Goal: Task Accomplishment & Management: Complete application form

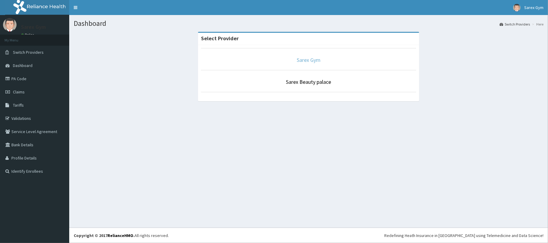
click at [318, 60] on link "Sarex Gym" at bounding box center [309, 60] width 24 height 7
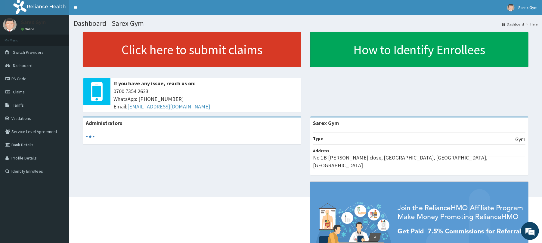
click at [142, 54] on link "Click here to submit claims" at bounding box center [192, 49] width 218 height 35
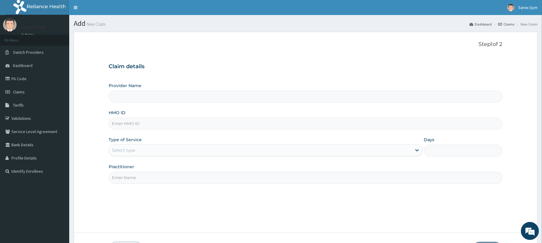
click at [124, 123] on input "HMO ID" at bounding box center [305, 124] width 393 height 12
type input "Sarex Gym"
type input "1"
type input "OHT/11148/A"
click at [122, 176] on input "Practitioner" at bounding box center [305, 178] width 393 height 12
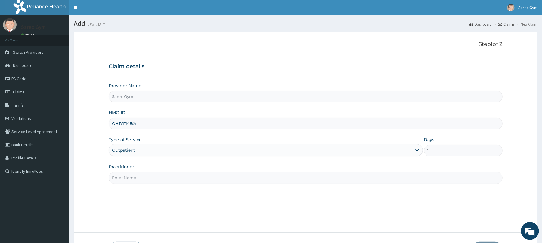
paste input "ABAYOMI"
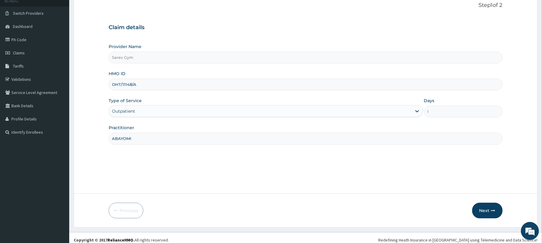
scroll to position [44, 0]
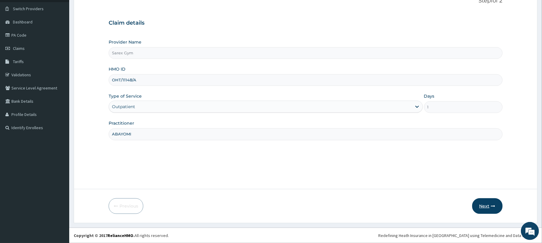
type input "ABAYOMI"
click at [491, 206] on icon "button" at bounding box center [493, 206] width 4 height 4
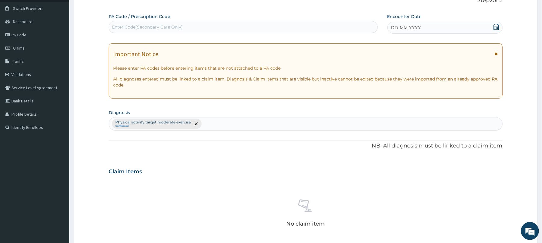
click at [132, 25] on div "Enter Code(Secondary Care Only)" at bounding box center [147, 27] width 71 height 6
type input "PA/95F260"
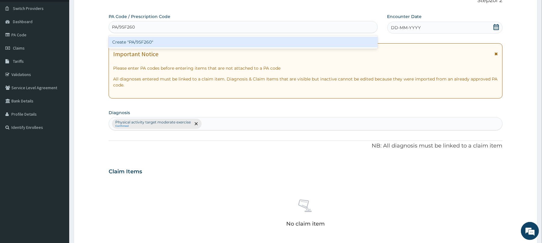
click at [155, 41] on div "Create "PA/95F260"" at bounding box center [243, 42] width 269 height 11
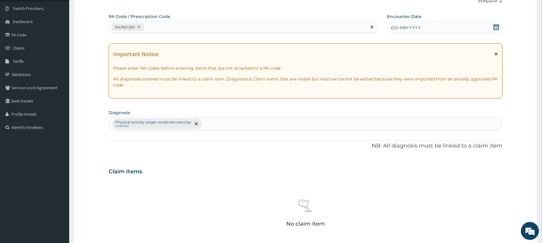
click at [496, 26] on icon at bounding box center [495, 27] width 5 height 6
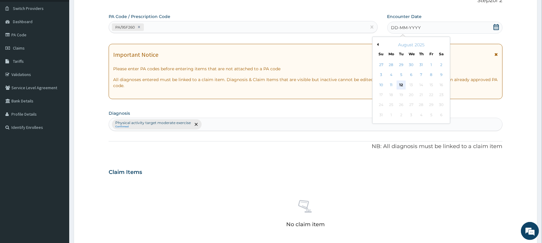
click at [402, 82] on div "12" at bounding box center [400, 85] width 9 height 9
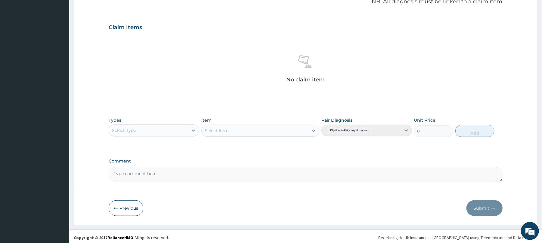
scroll to position [191, 0]
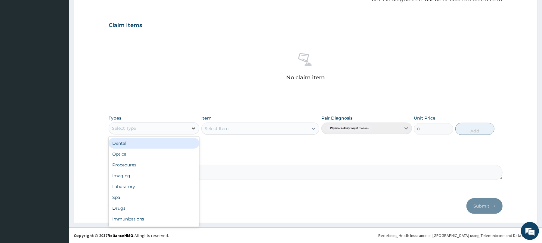
click at [193, 127] on icon at bounding box center [193, 128] width 6 height 6
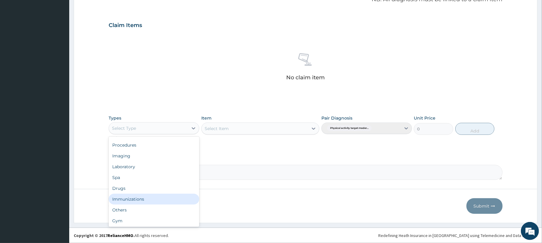
scroll to position [20, 0]
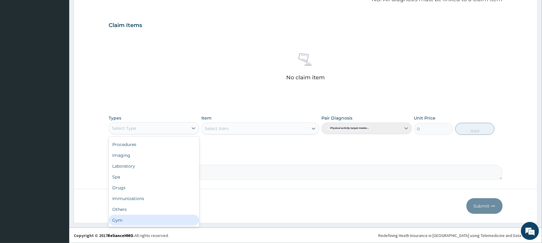
click at [163, 219] on div "Gym" at bounding box center [154, 220] width 91 height 11
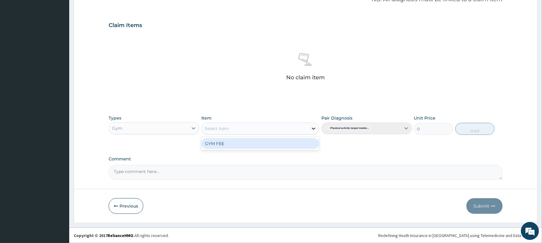
click at [312, 129] on icon at bounding box center [313, 129] width 6 height 6
click at [292, 144] on div "GYM FEE" at bounding box center [260, 143] width 118 height 11
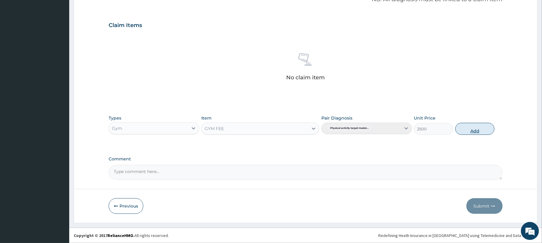
click at [479, 127] on button "Add" at bounding box center [474, 129] width 39 height 12
type input "0"
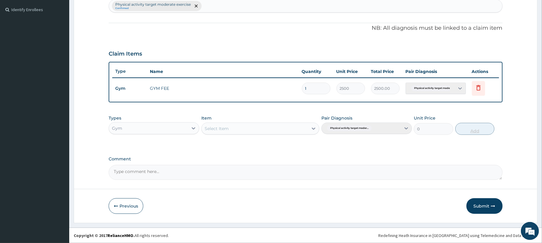
scroll to position [162, 0]
click at [484, 206] on button "Submit" at bounding box center [484, 206] width 36 height 16
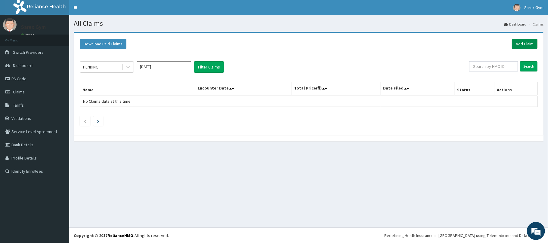
click at [524, 40] on link "Add Claim" at bounding box center [525, 44] width 26 height 10
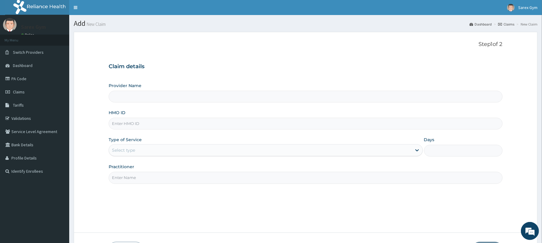
type input "Sarex Gym"
type input "1"
click at [125, 125] on input "HMO ID" at bounding box center [305, 124] width 393 height 12
type input "PAY/10285/A"
click at [128, 178] on input "Practitioner" at bounding box center [305, 178] width 393 height 12
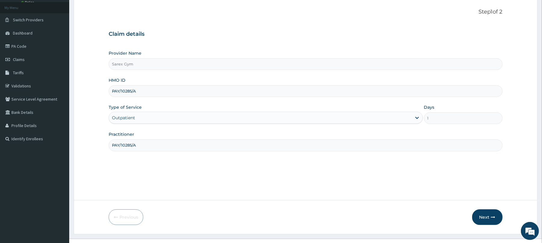
scroll to position [44, 0]
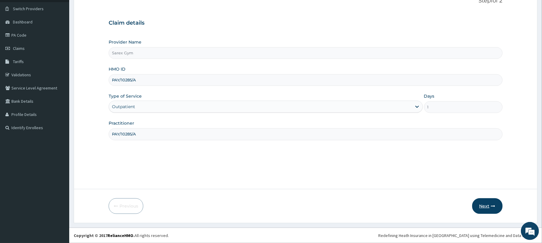
type input "PAY/10285/A"
click at [492, 207] on icon "button" at bounding box center [493, 206] width 4 height 4
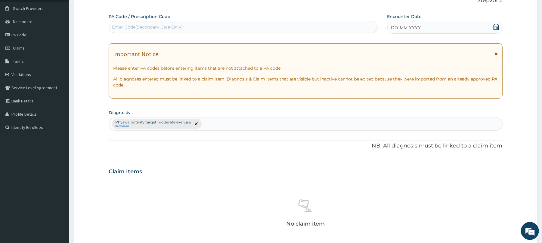
click at [130, 27] on div "Enter Code(Secondary Care Only)" at bounding box center [147, 27] width 71 height 6
type input "PA/440759"
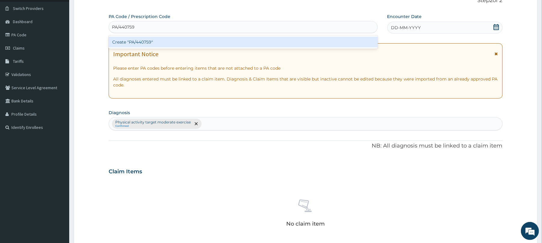
click at [146, 44] on div "Create "PA/440759"" at bounding box center [243, 42] width 269 height 11
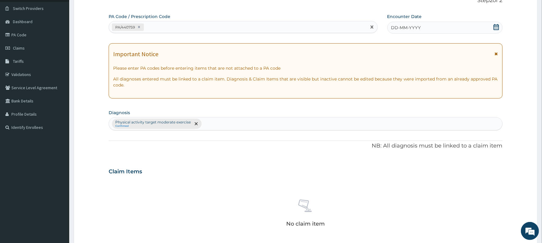
click at [497, 25] on icon at bounding box center [496, 27] width 6 height 6
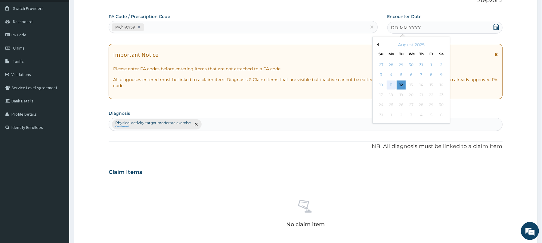
click at [392, 84] on div "11" at bounding box center [390, 85] width 9 height 9
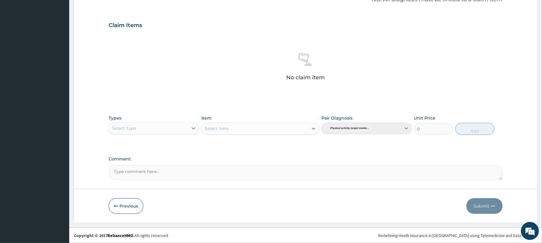
scroll to position [191, 0]
click at [192, 127] on icon at bounding box center [193, 128] width 6 height 6
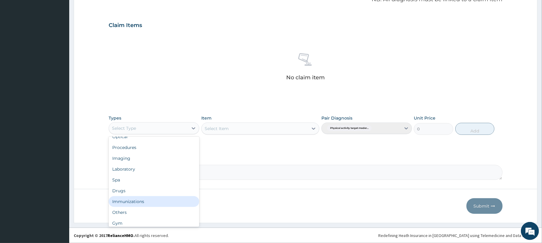
scroll to position [20, 0]
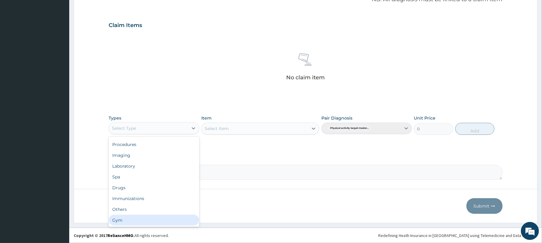
click at [166, 220] on div "Gym" at bounding box center [154, 220] width 91 height 11
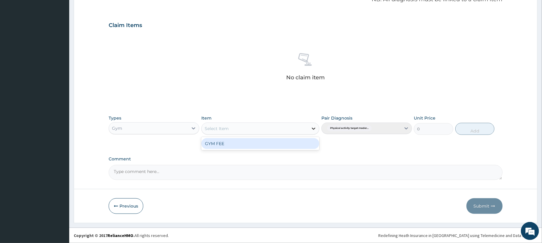
click at [313, 129] on icon at bounding box center [314, 129] width 4 height 2
click at [260, 142] on div "GYM FEE" at bounding box center [260, 143] width 118 height 11
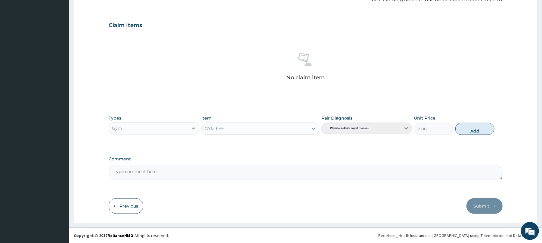
click at [479, 129] on button "Add" at bounding box center [474, 129] width 39 height 12
type input "0"
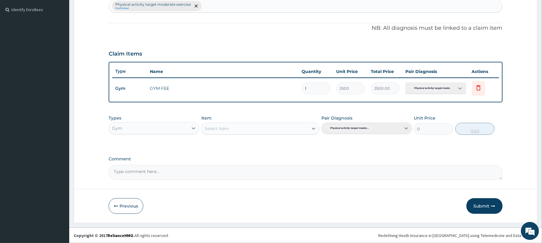
scroll to position [162, 0]
click at [485, 205] on button "Submit" at bounding box center [484, 206] width 36 height 16
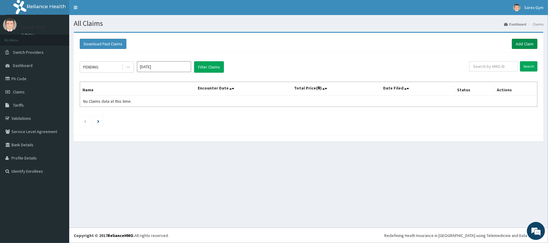
click at [519, 44] on link "Add Claim" at bounding box center [525, 44] width 26 height 10
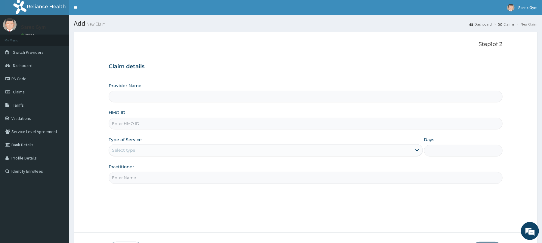
type input "Sarex Gym"
type input "1"
click at [123, 124] on input "HMO ID" at bounding box center [305, 124] width 393 height 12
type input "LGQ/10009/D"
click at [134, 183] on input "Practitioner" at bounding box center [305, 178] width 393 height 12
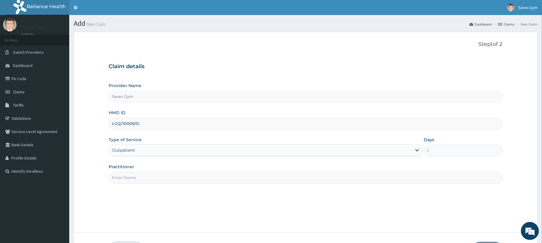
paste input "ABAYOMI"
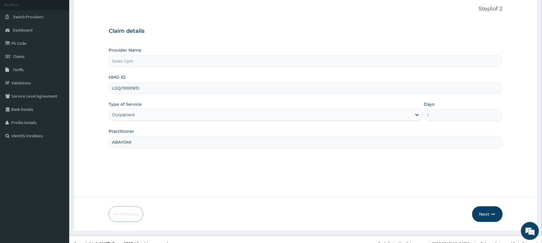
scroll to position [44, 0]
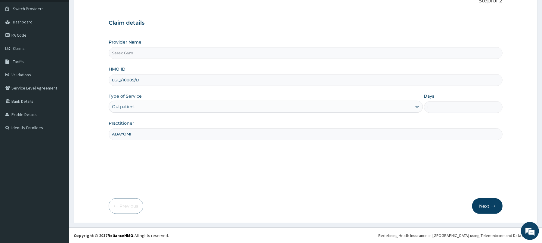
type input "ABAYOMI"
click at [493, 206] on icon "button" at bounding box center [493, 206] width 4 height 4
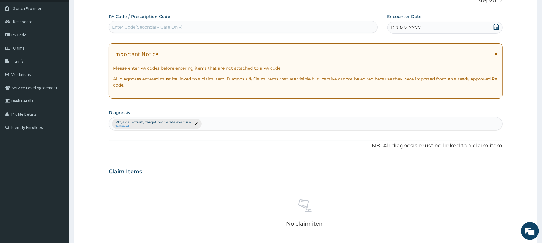
click at [129, 26] on div "Enter Code(Secondary Care Only)" at bounding box center [147, 27] width 71 height 6
type input "PA/1E595B"
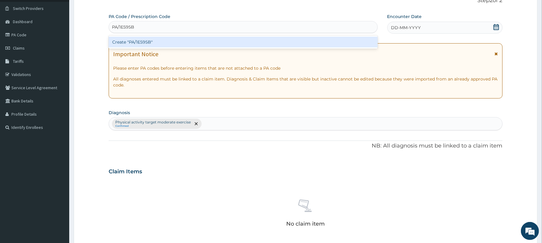
click at [151, 41] on div "Create "PA/1E595B"" at bounding box center [243, 42] width 269 height 11
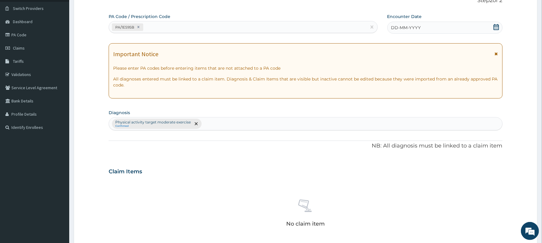
click at [497, 25] on icon at bounding box center [496, 27] width 6 height 6
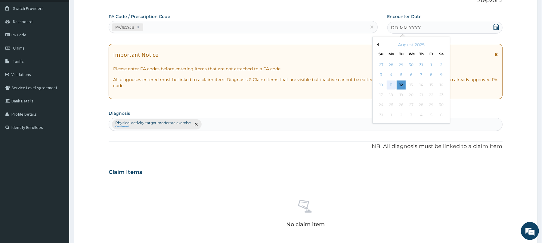
click at [390, 85] on div "11" at bounding box center [390, 85] width 9 height 9
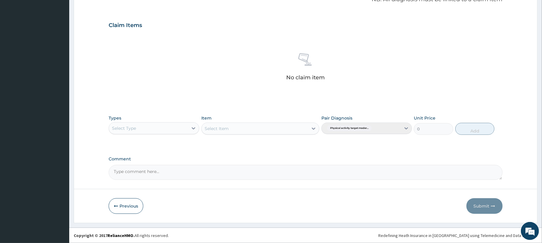
scroll to position [191, 0]
click at [191, 130] on icon at bounding box center [193, 128] width 6 height 6
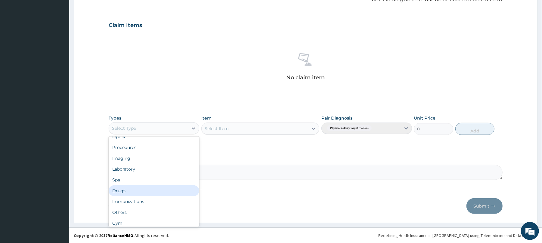
scroll to position [20, 0]
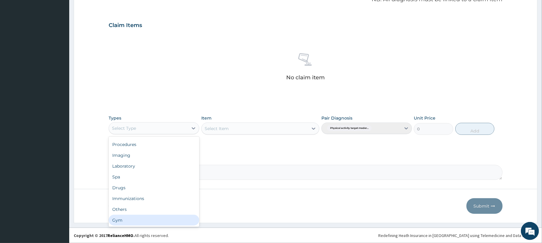
click at [176, 226] on div "Dental Optical Procedures Imaging Laboratory Spa Drugs Immunizations Others Gym" at bounding box center [154, 182] width 91 height 90
click at [155, 223] on div "Gym" at bounding box center [154, 220] width 91 height 11
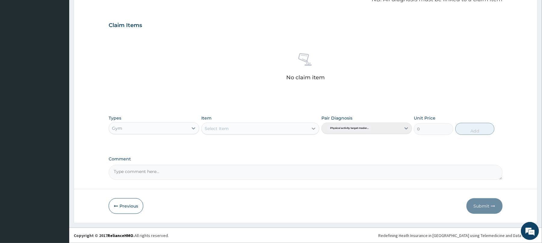
click at [314, 128] on icon at bounding box center [313, 129] width 6 height 6
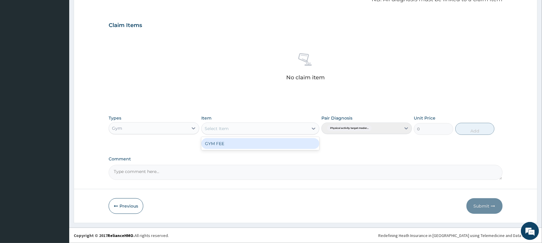
click at [278, 144] on div "GYM FEE" at bounding box center [260, 143] width 118 height 11
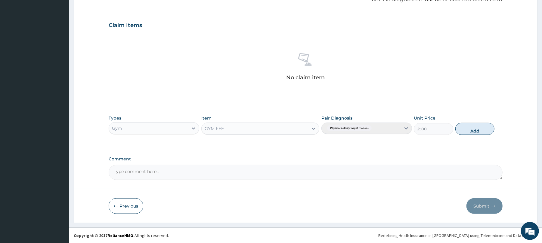
click at [475, 128] on button "Add" at bounding box center [474, 129] width 39 height 12
type input "0"
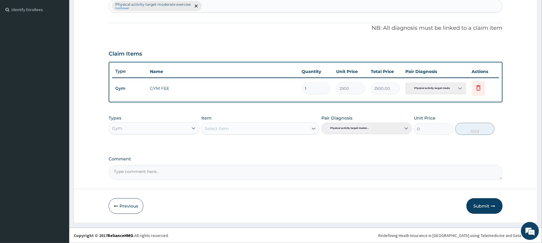
scroll to position [162, 0]
click at [480, 206] on button "Submit" at bounding box center [484, 206] width 36 height 16
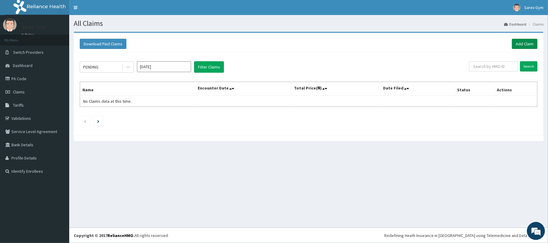
click at [524, 43] on link "Add Claim" at bounding box center [525, 44] width 26 height 10
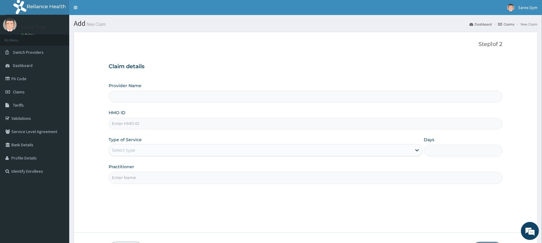
click at [139, 123] on input "HMO ID" at bounding box center [305, 124] width 393 height 12
type input "TLF/"
type input "Sarex Gym"
type input "1"
type input "TLF/10014/C"
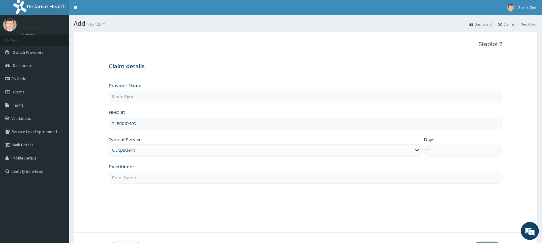
click at [117, 182] on input "Practitioner" at bounding box center [305, 178] width 393 height 12
paste input "ABAYOMI"
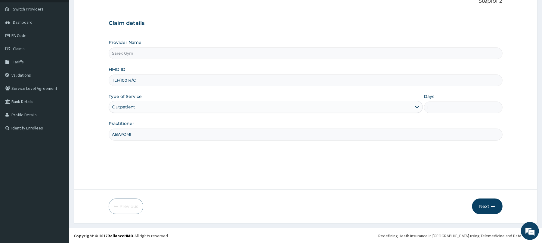
scroll to position [44, 0]
type input "ABAYOMI"
click at [489, 207] on button "Next" at bounding box center [487, 206] width 30 height 16
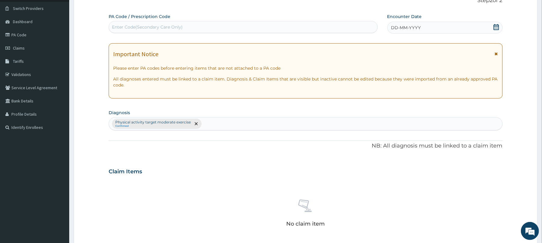
click at [120, 27] on div "Enter Code(Secondary Care Only)" at bounding box center [147, 27] width 71 height 6
type input "PA/E1094A"
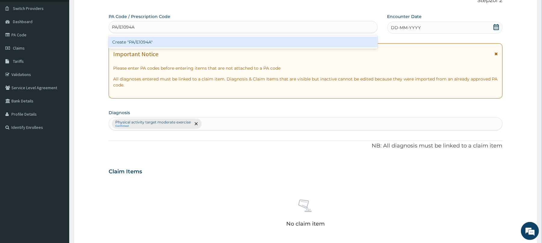
click at [158, 42] on div "Create "PA/E1094A"" at bounding box center [243, 42] width 269 height 11
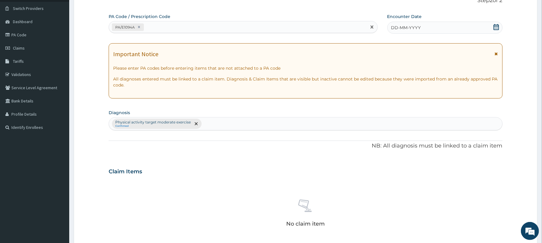
click at [497, 27] on icon at bounding box center [496, 27] width 6 height 6
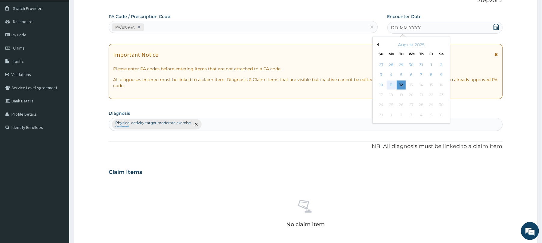
click at [392, 84] on div "11" at bounding box center [390, 85] width 9 height 9
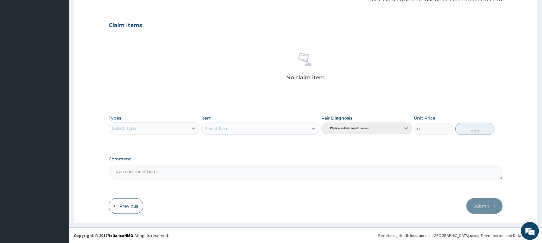
scroll to position [191, 0]
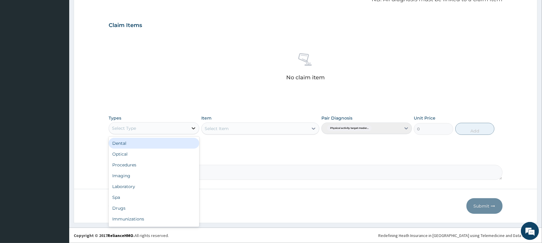
click at [193, 127] on icon at bounding box center [193, 128] width 6 height 6
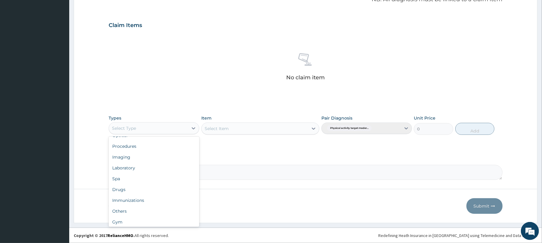
scroll to position [20, 0]
click at [131, 220] on div "Gym" at bounding box center [154, 220] width 91 height 11
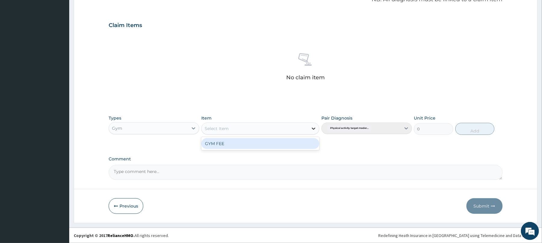
click at [314, 130] on icon at bounding box center [313, 129] width 6 height 6
click at [297, 143] on div "GYM FEE" at bounding box center [260, 143] width 118 height 11
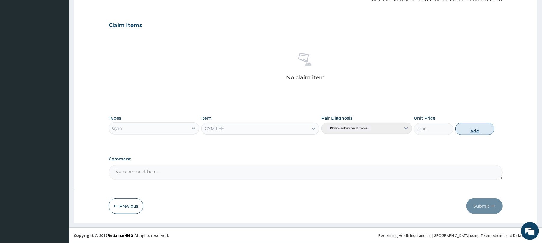
click at [476, 128] on button "Add" at bounding box center [474, 129] width 39 height 12
type input "0"
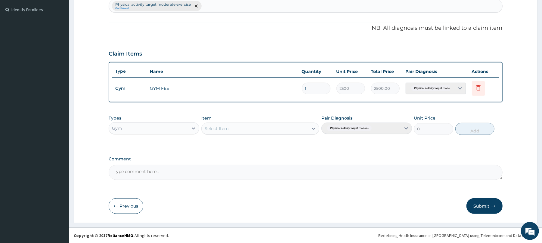
click at [481, 202] on button "Submit" at bounding box center [484, 206] width 36 height 16
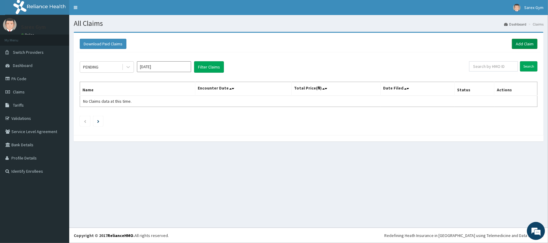
click at [521, 42] on link "Add Claim" at bounding box center [525, 44] width 26 height 10
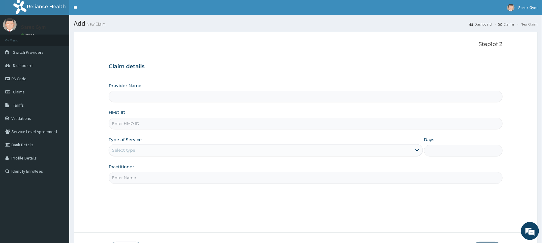
click at [140, 125] on input "HMO ID" at bounding box center [305, 124] width 393 height 12
type input "Sarex Gym"
type input "1"
type input "CCR/10008/B"
click at [134, 179] on input "Practitioner" at bounding box center [305, 178] width 393 height 12
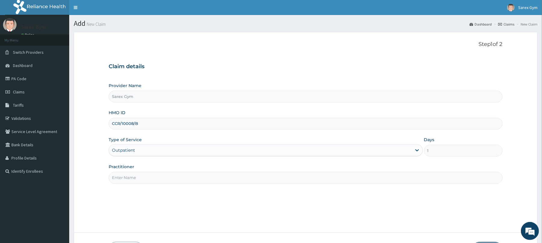
paste input "ABAYOMI"
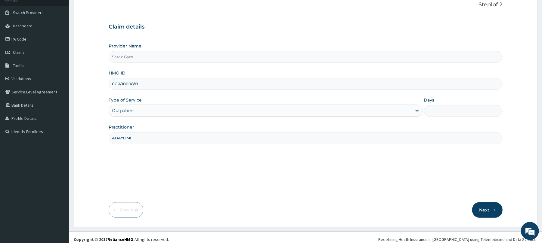
scroll to position [44, 0]
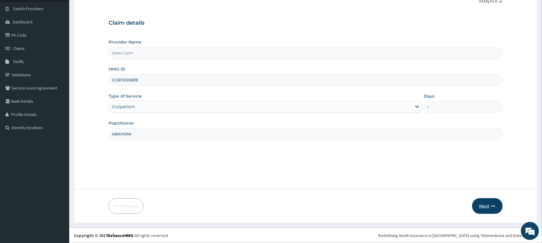
type input "ABAYOMI"
click at [491, 203] on button "Next" at bounding box center [487, 206] width 30 height 16
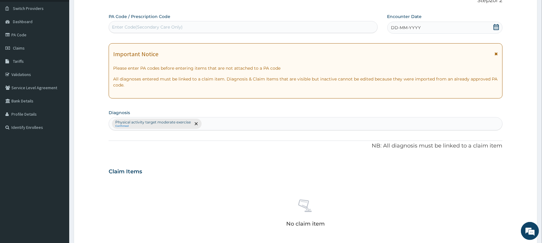
click at [171, 26] on div "Enter Code(Secondary Care Only)" at bounding box center [147, 27] width 71 height 6
type input "PA/57E6EE"
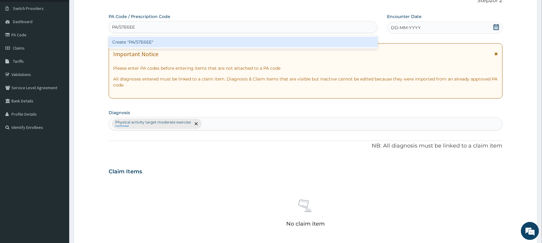
click at [165, 43] on div "Create "PA/57E6EE"" at bounding box center [243, 42] width 269 height 11
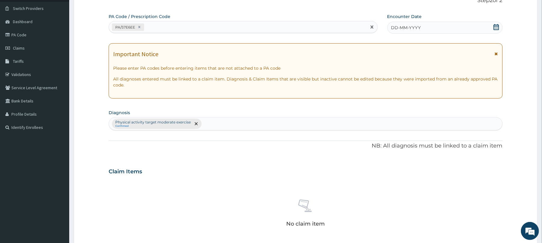
click at [497, 26] on icon at bounding box center [496, 27] width 6 height 6
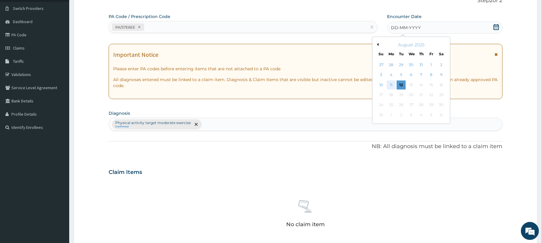
click at [391, 86] on div "11" at bounding box center [390, 85] width 9 height 9
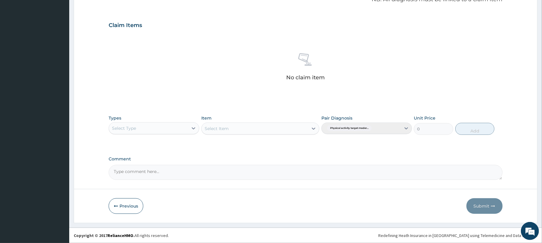
scroll to position [191, 0]
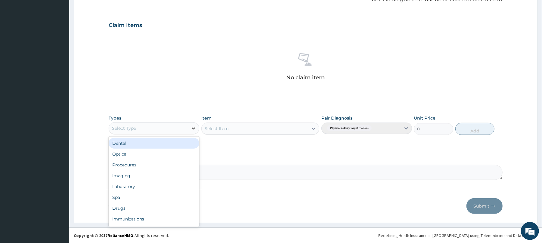
click at [195, 128] on icon at bounding box center [193, 128] width 6 height 6
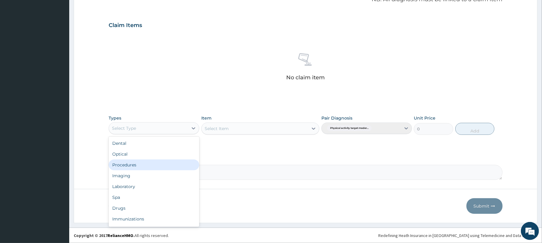
scroll to position [20, 0]
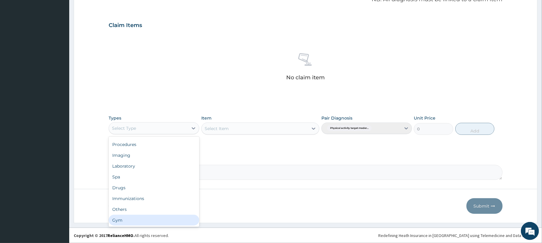
click at [163, 221] on div "Gym" at bounding box center [154, 220] width 91 height 11
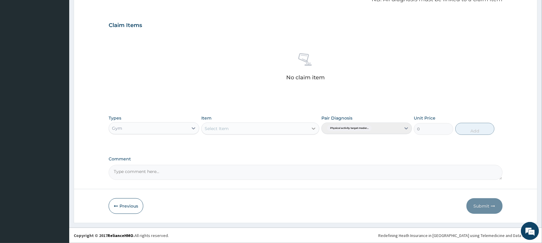
click at [314, 126] on icon at bounding box center [313, 129] width 6 height 6
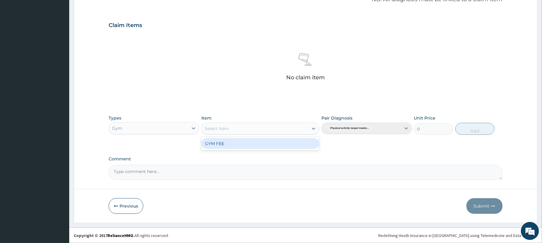
click at [295, 143] on div "GYM FEE" at bounding box center [260, 143] width 118 height 11
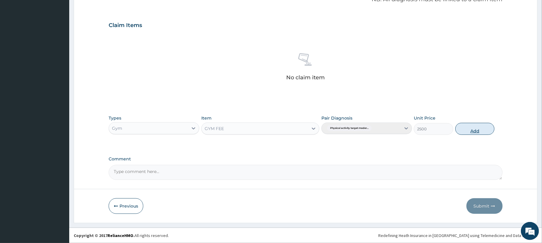
click at [466, 131] on button "Add" at bounding box center [474, 129] width 39 height 12
type input "0"
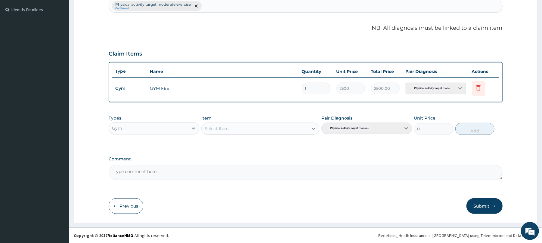
click at [479, 207] on button "Submit" at bounding box center [484, 206] width 36 height 16
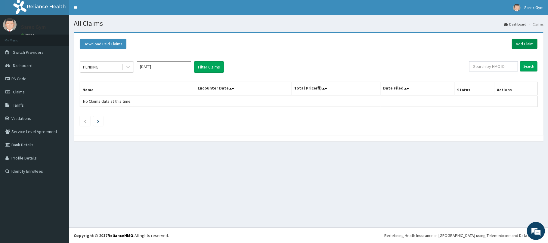
click at [521, 43] on link "Add Claim" at bounding box center [525, 44] width 26 height 10
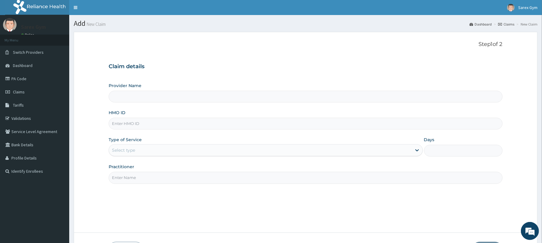
type input "Sarex Gym"
type input "1"
click at [128, 124] on input "HMO ID" at bounding box center [305, 124] width 393 height 12
type input "FMP/10131/D"
click at [128, 179] on input "Practitioner" at bounding box center [305, 178] width 393 height 12
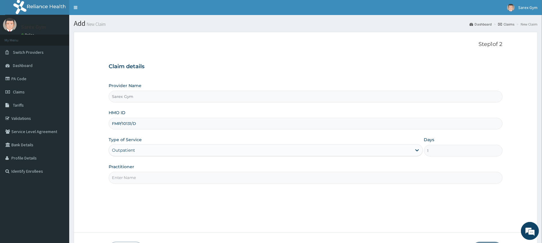
click at [128, 179] on input "Practitioner" at bounding box center [305, 178] width 393 height 12
paste input "ABAYOMI"
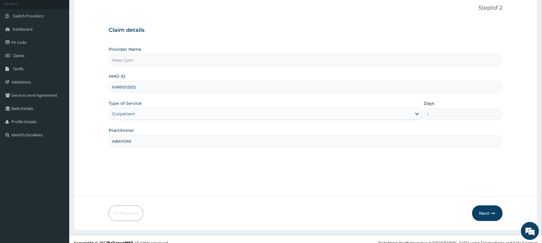
scroll to position [44, 0]
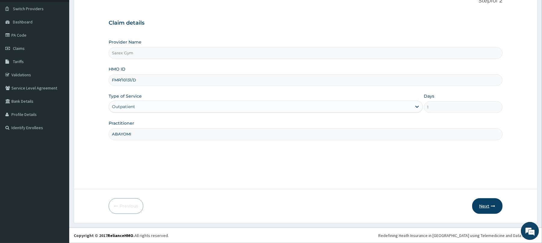
type input "ABAYOMI"
click at [484, 204] on button "Next" at bounding box center [487, 206] width 30 height 16
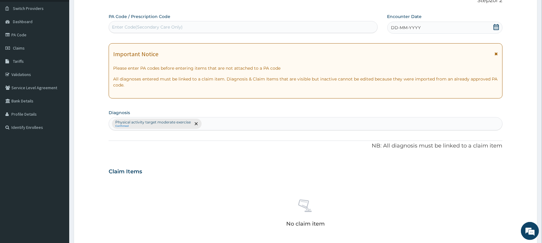
click at [176, 30] on div "Enter Code(Secondary Care Only)" at bounding box center [243, 27] width 268 height 10
type input "PA/FEAA3A"
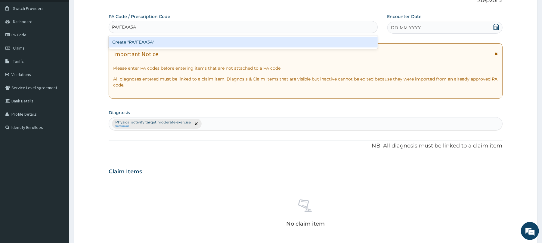
click at [159, 40] on div "Create "PA/FEAA3A"" at bounding box center [243, 42] width 269 height 11
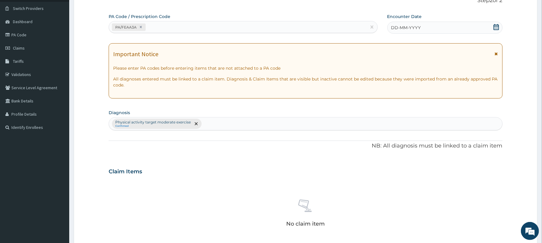
click at [493, 27] on icon at bounding box center [495, 27] width 5 height 6
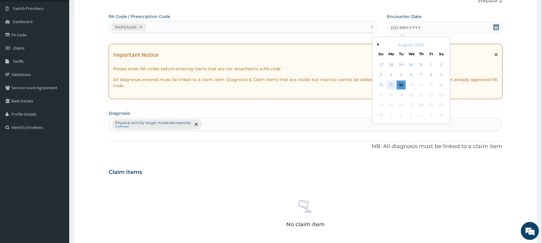
click at [390, 85] on div "11" at bounding box center [390, 85] width 9 height 9
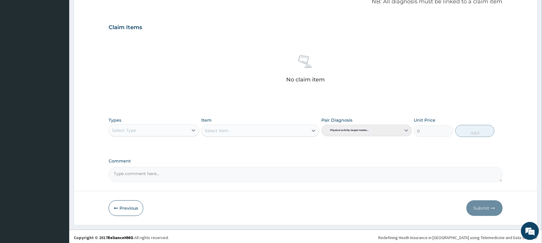
scroll to position [191, 0]
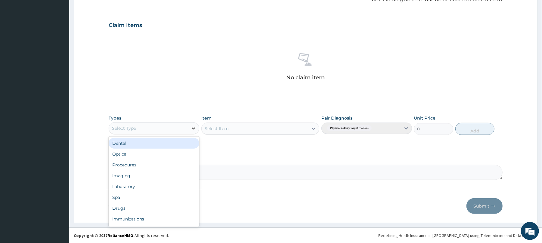
click at [194, 129] on icon at bounding box center [193, 128] width 6 height 6
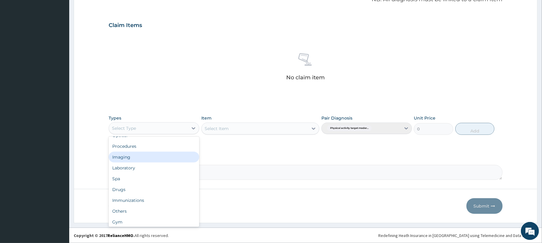
scroll to position [20, 0]
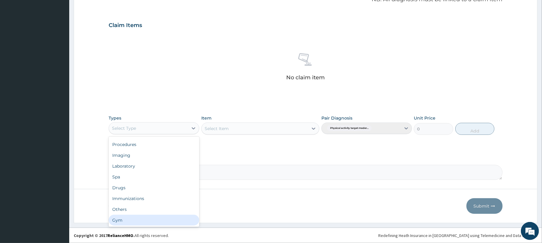
click at [139, 221] on div "Gym" at bounding box center [154, 220] width 91 height 11
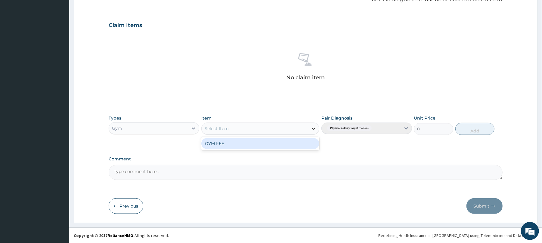
click at [314, 130] on icon at bounding box center [313, 129] width 6 height 6
click at [284, 141] on div "GYM FEE" at bounding box center [260, 143] width 118 height 11
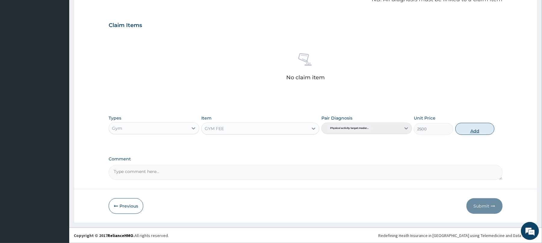
click at [469, 129] on button "Add" at bounding box center [474, 129] width 39 height 12
type input "0"
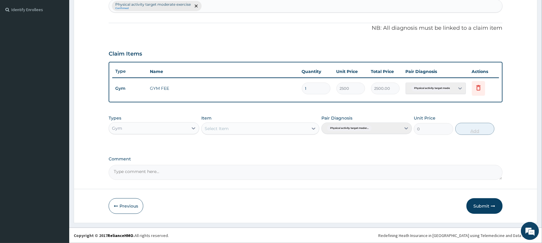
scroll to position [162, 0]
click at [479, 208] on button "Submit" at bounding box center [484, 206] width 36 height 16
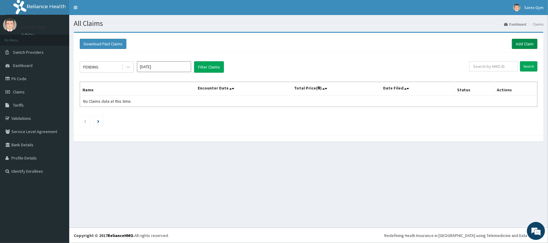
click at [523, 42] on link "Add Claim" at bounding box center [525, 44] width 26 height 10
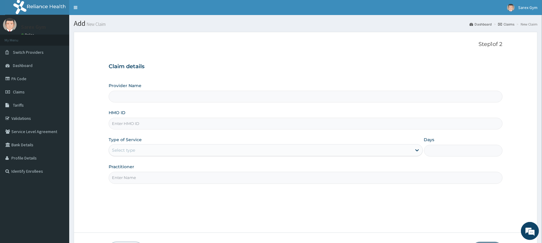
click at [135, 125] on input "HMO ID" at bounding box center [305, 124] width 393 height 12
type input "LG"
type input "Sarex Gym"
type input "1"
type input "LGQ/10009/C"
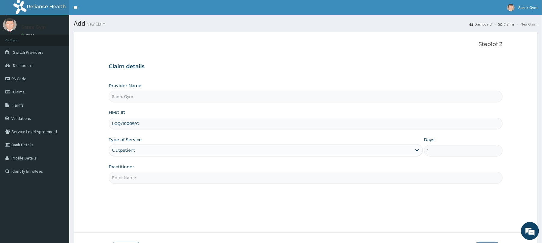
click at [126, 182] on input "Practitioner" at bounding box center [305, 178] width 393 height 12
paste input "ABAYOMI"
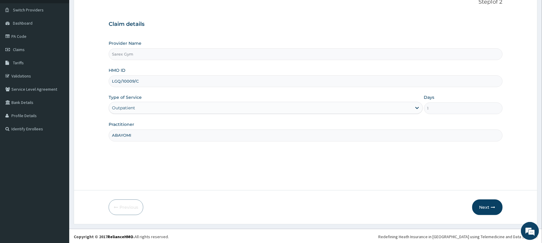
scroll to position [44, 0]
type input "ABAYOMI"
click at [479, 203] on button "Next" at bounding box center [487, 206] width 30 height 16
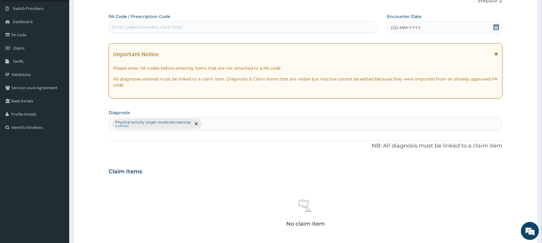
click at [172, 23] on div "Enter Code(Secondary Care Only)" at bounding box center [243, 27] width 268 height 10
type input "PA/4D4787"
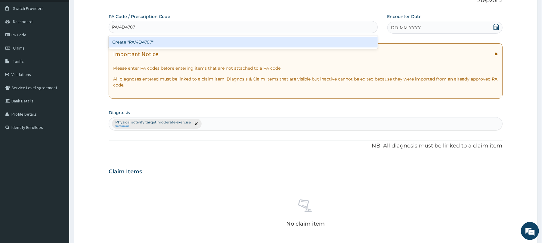
click at [164, 42] on div "Create "PA/4D4787"" at bounding box center [243, 42] width 269 height 11
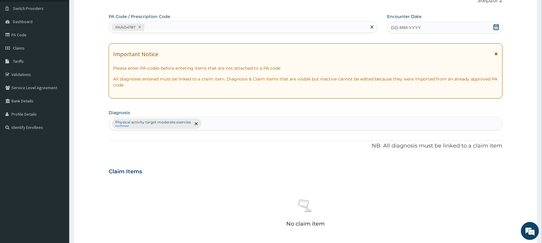
click at [495, 25] on icon at bounding box center [495, 27] width 5 height 6
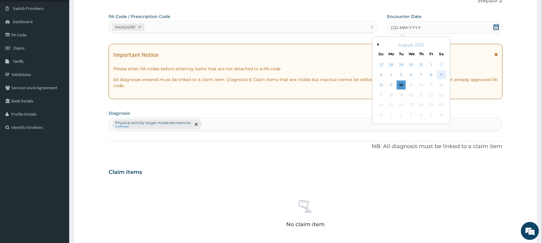
click at [441, 73] on div "9" at bounding box center [440, 75] width 9 height 9
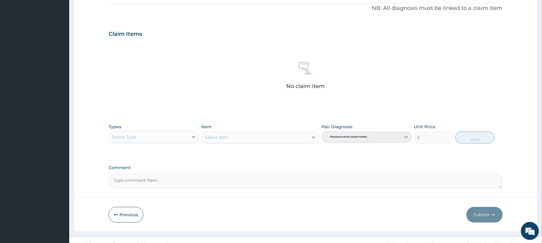
scroll to position [191, 0]
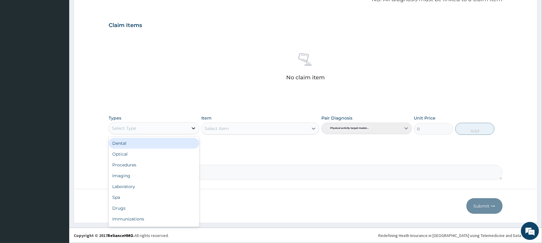
click at [194, 129] on icon at bounding box center [194, 129] width 4 height 2
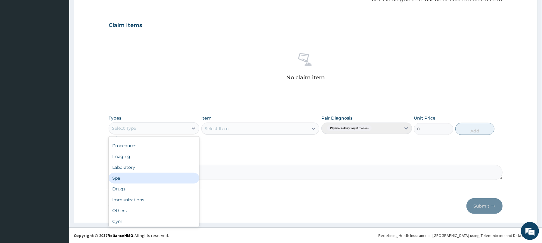
scroll to position [20, 0]
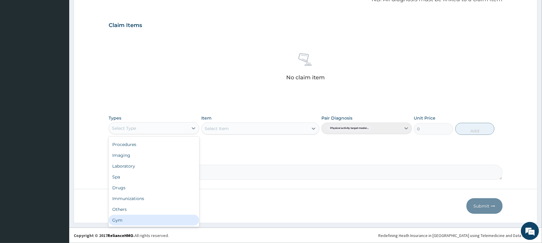
click at [152, 218] on div "Gym" at bounding box center [154, 220] width 91 height 11
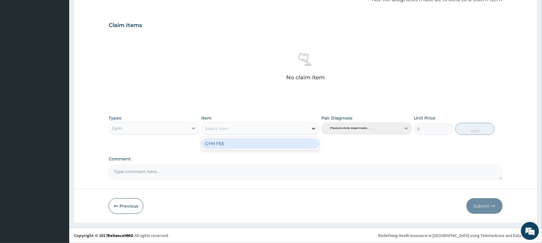
click at [314, 127] on icon at bounding box center [313, 129] width 6 height 6
click at [257, 145] on div "GYM FEE" at bounding box center [260, 143] width 118 height 11
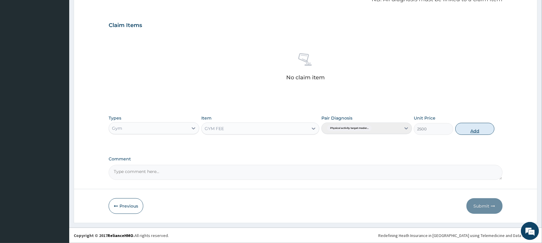
click at [470, 125] on button "Add" at bounding box center [474, 129] width 39 height 12
type input "0"
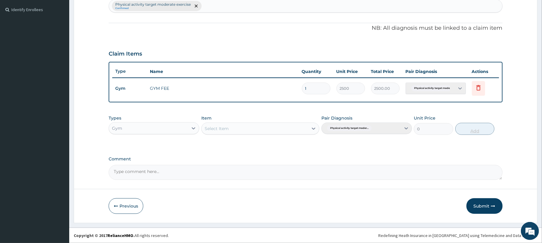
scroll to position [162, 0]
click at [478, 209] on button "Submit" at bounding box center [484, 206] width 36 height 16
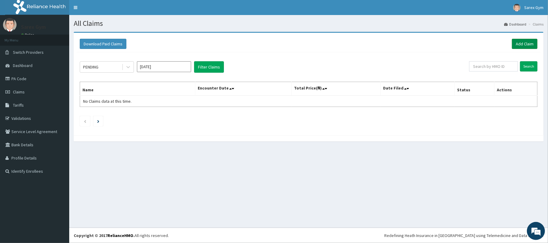
click at [521, 42] on link "Add Claim" at bounding box center [525, 44] width 26 height 10
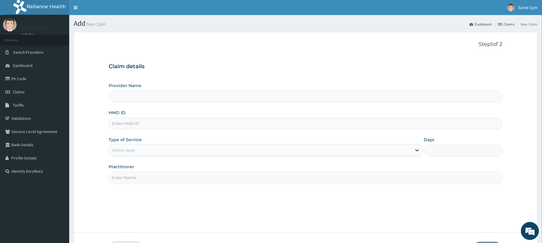
click at [133, 127] on input "HMO ID" at bounding box center [305, 124] width 393 height 12
type input "Sarex Gym"
type input "1"
type input "ISW/10111/A"
click at [129, 178] on input "Practitioner" at bounding box center [305, 178] width 393 height 12
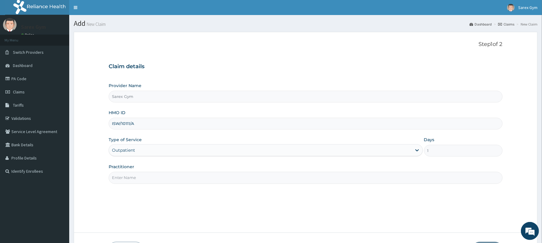
paste input "ABAYOMI"
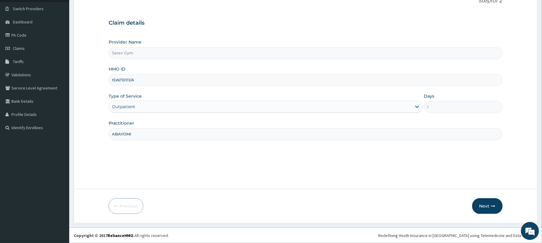
scroll to position [44, 0]
type input "ABAYOMI"
click at [495, 206] on icon "button" at bounding box center [493, 206] width 4 height 4
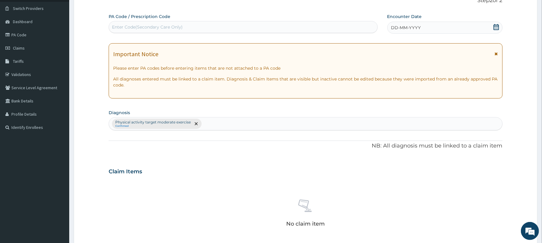
click at [133, 29] on div "Enter Code(Secondary Care Only)" at bounding box center [147, 27] width 71 height 6
type input "PA/4F32C9"
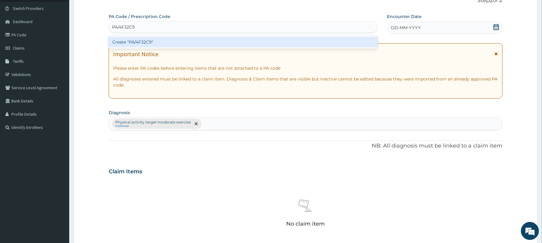
click at [150, 41] on div "Create "PA/4F32C9"" at bounding box center [243, 42] width 269 height 11
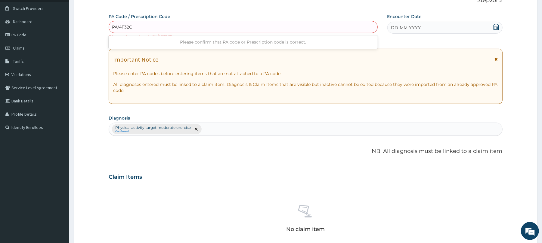
type input "PA/4F32CA"
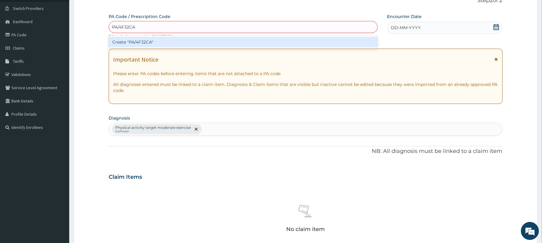
click at [158, 41] on div "Create "PA/4F32CA"" at bounding box center [243, 42] width 269 height 11
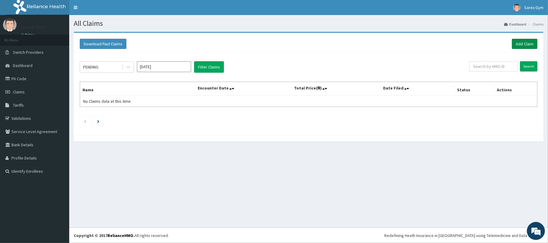
click link "Add Claim"
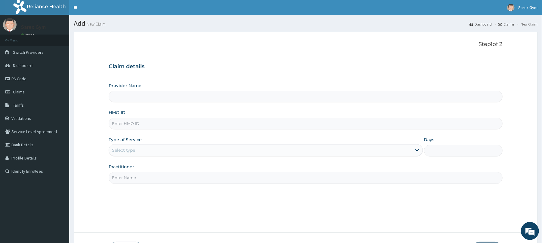
click at [136, 124] on input "HMO ID" at bounding box center [305, 124] width 393 height 12
type input "FMP"
type input "Sarex Gym"
type input "1"
type input "FMP/10131/D"
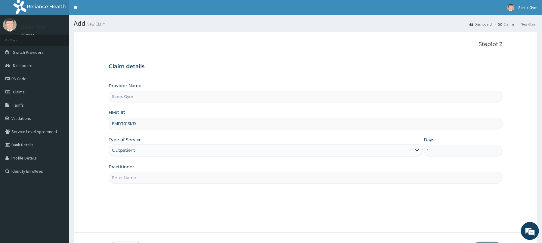
click at [128, 178] on input "Practitioner" at bounding box center [305, 178] width 393 height 12
paste input "ABAYOMI"
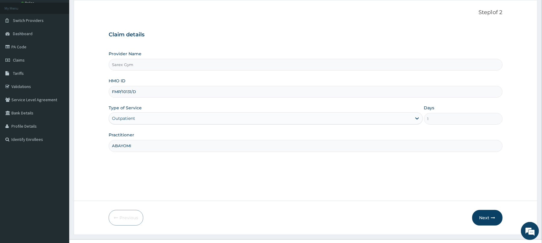
scroll to position [44, 0]
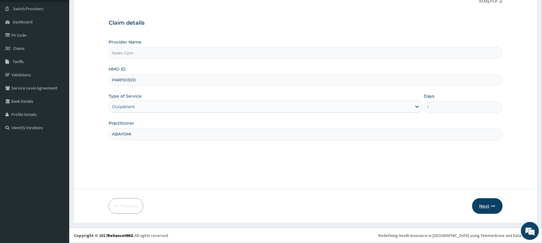
type input "ABAYOMI"
click at [491, 205] on icon "button" at bounding box center [493, 206] width 4 height 4
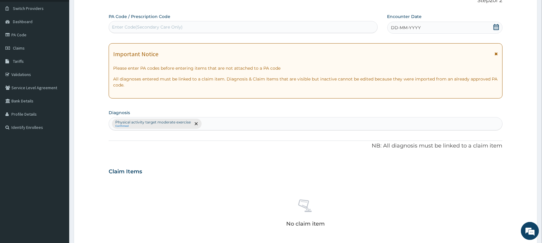
click at [142, 25] on div "Enter Code(Secondary Care Only)" at bounding box center [147, 27] width 71 height 6
type input "PA/1FB5E8"
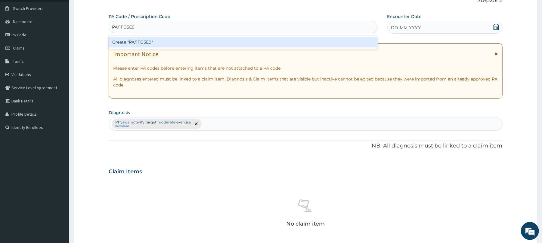
click at [160, 42] on div "Create "PA/1FB5E8"" at bounding box center [243, 42] width 269 height 11
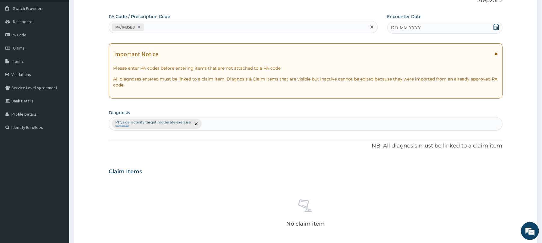
click at [495, 26] on icon at bounding box center [496, 27] width 6 height 6
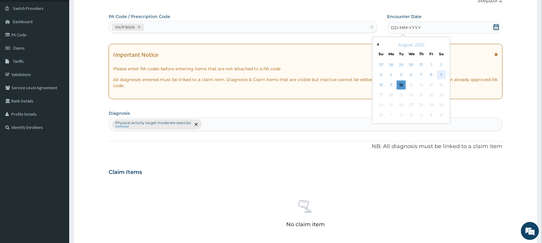
click at [440, 76] on div "9" at bounding box center [440, 75] width 9 height 9
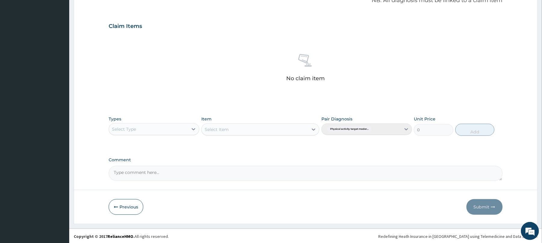
scroll to position [191, 0]
click at [194, 128] on icon at bounding box center [194, 129] width 4 height 2
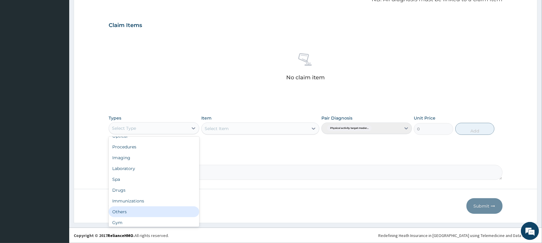
scroll to position [20, 0]
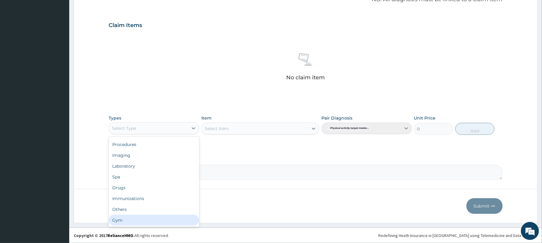
click at [137, 221] on div "Gym" at bounding box center [154, 220] width 91 height 11
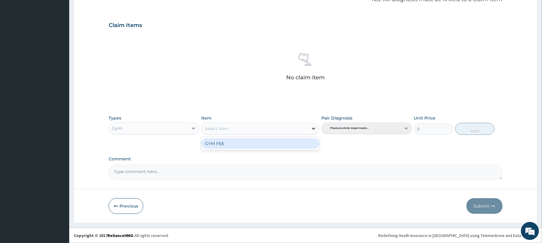
click at [314, 128] on icon at bounding box center [314, 129] width 4 height 2
click at [278, 141] on div "GYM FEE" at bounding box center [260, 143] width 118 height 11
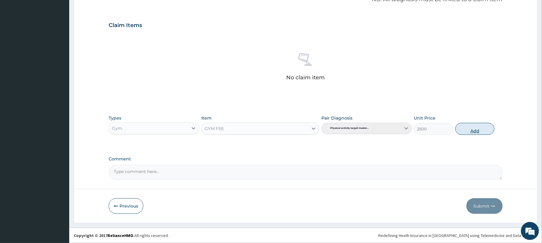
click at [463, 129] on button "Add" at bounding box center [474, 129] width 39 height 12
type input "0"
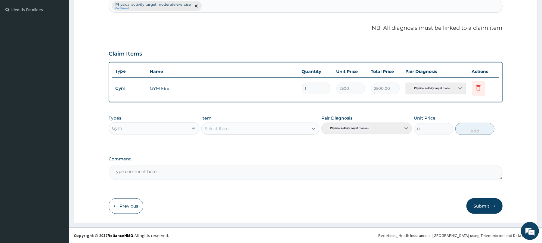
scroll to position [162, 0]
click at [488, 201] on button "Submit" at bounding box center [484, 206] width 36 height 16
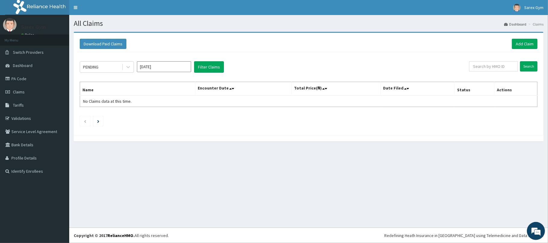
click at [488, 201] on div "All Claims Dashboard Claims Download Paid Claims Add Claim × Note you can only …" at bounding box center [308, 121] width 478 height 213
click at [527, 39] on link "Add Claim" at bounding box center [525, 44] width 26 height 10
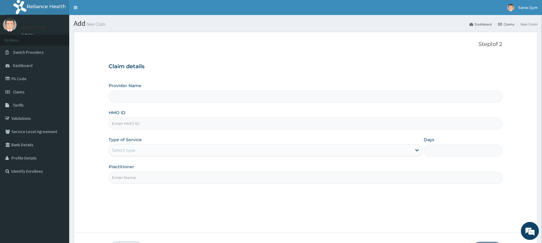
type input "Sarex Gym"
type input "1"
click at [121, 123] on input "HMO ID" at bounding box center [305, 124] width 393 height 12
type input "SRF/10067/B"
click at [128, 182] on input "Practitioner" at bounding box center [305, 178] width 393 height 12
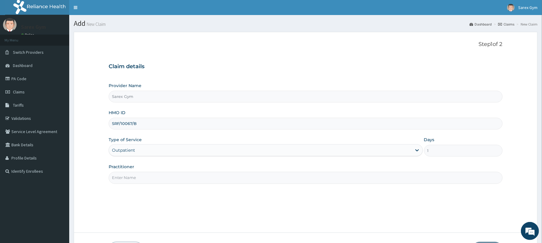
paste input "ABAYOMI"
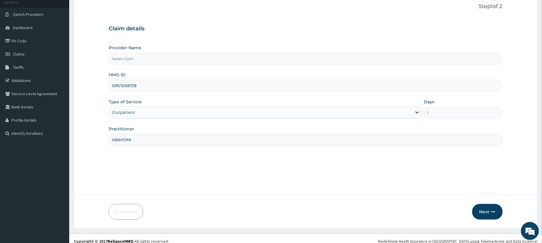
scroll to position [44, 0]
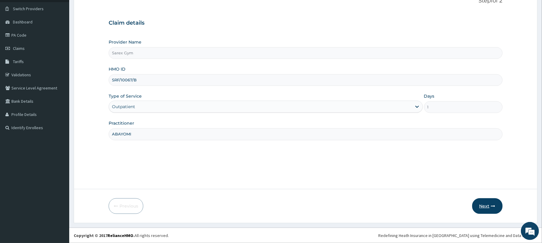
type input "ABAYOMI"
click at [487, 203] on button "Next" at bounding box center [487, 206] width 30 height 16
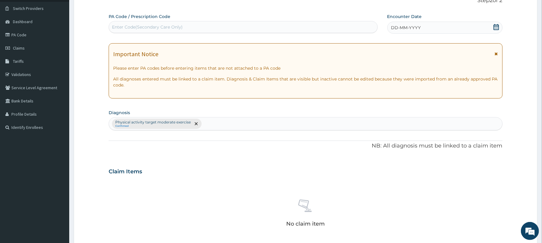
click at [167, 31] on div "Enter Code(Secondary Care Only)" at bounding box center [243, 27] width 268 height 10
type input "PA/3C073A"
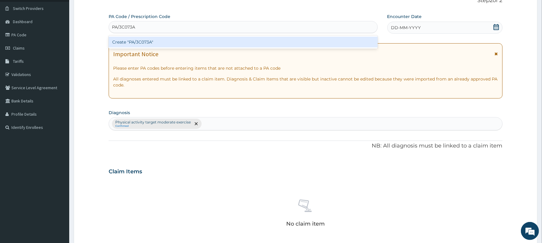
click at [162, 43] on div "Create "PA/3C073A"" at bounding box center [243, 42] width 269 height 11
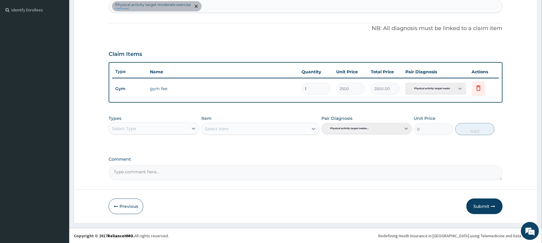
scroll to position [162, 0]
click at [482, 206] on button "Submit" at bounding box center [484, 206] width 36 height 16
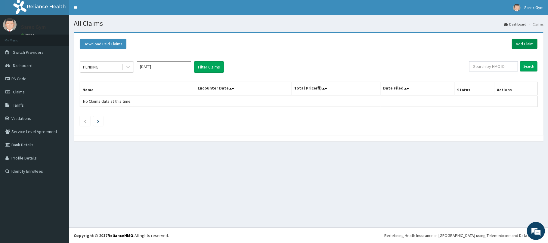
click at [518, 45] on link "Add Claim" at bounding box center [525, 44] width 26 height 10
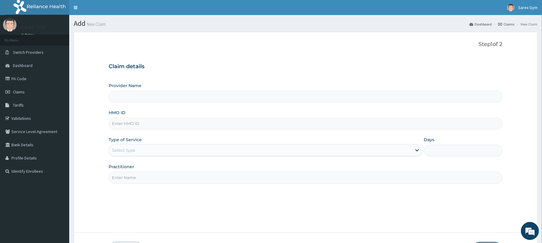
click at [142, 123] on input "HMO ID" at bounding box center [305, 124] width 393 height 12
type input "Sarex Gym"
type input "1"
type input "CCR/10008/A"
click at [124, 178] on input "Practitioner" at bounding box center [305, 178] width 393 height 12
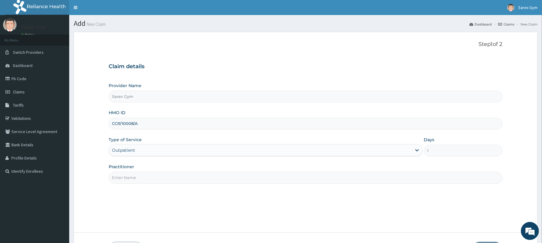
paste input "ABAYOMI"
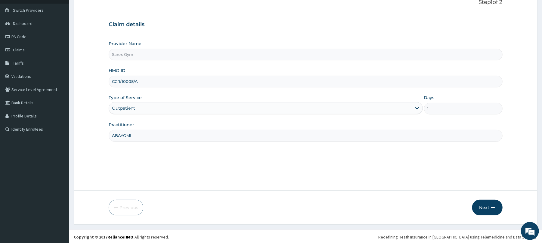
scroll to position [44, 0]
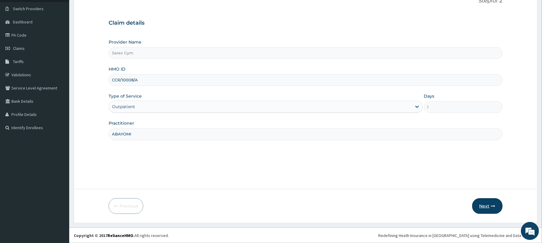
type input "ABAYOMI"
click at [492, 208] on icon "button" at bounding box center [493, 206] width 4 height 4
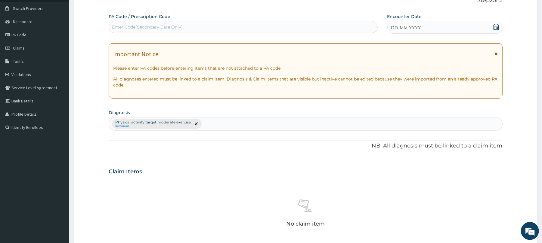
click at [139, 26] on div "Enter Code(Secondary Care Only)" at bounding box center [147, 27] width 71 height 6
type input "CCR/10008/A"
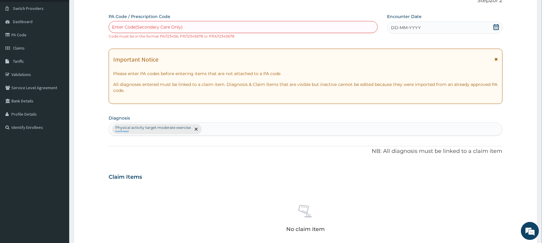
click at [496, 26] on icon at bounding box center [495, 27] width 5 height 6
click at [121, 25] on div "Enter Code(Secondary Care Only)" at bounding box center [147, 27] width 71 height 6
type input "PA/6C5AB5"
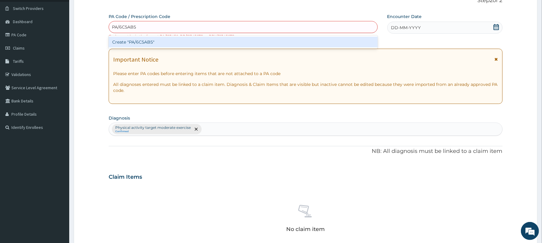
click at [153, 38] on div "Create "PA/6C5AB5"" at bounding box center [243, 42] width 269 height 11
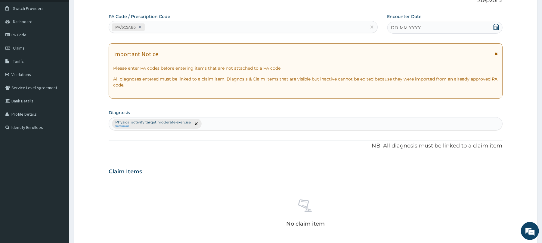
click at [496, 26] on icon at bounding box center [496, 27] width 6 height 6
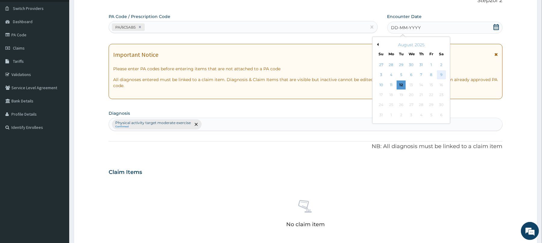
click at [442, 75] on div "9" at bounding box center [440, 75] width 9 height 9
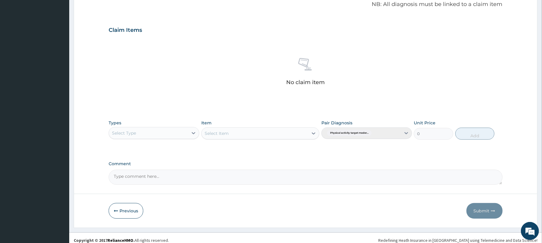
scroll to position [191, 0]
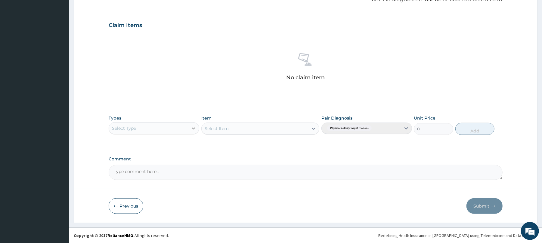
click at [194, 128] on icon at bounding box center [194, 129] width 4 height 2
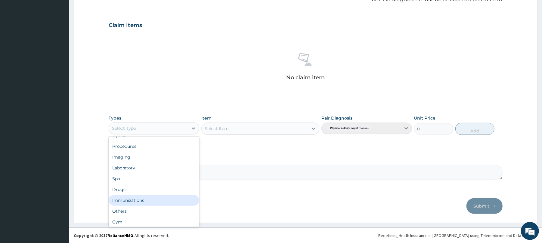
scroll to position [20, 0]
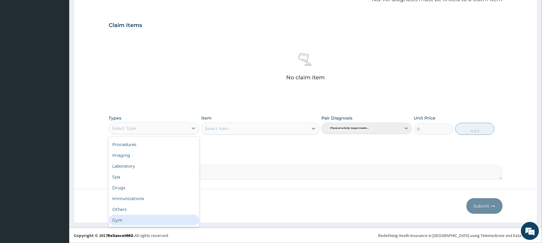
click at [178, 222] on div "Gym" at bounding box center [154, 220] width 91 height 11
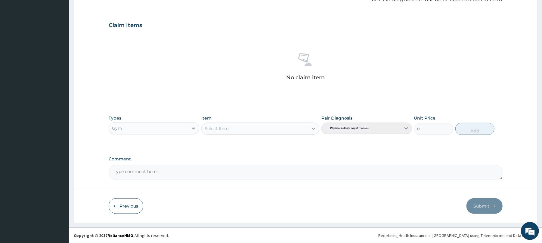
click at [311, 127] on icon at bounding box center [313, 129] width 6 height 6
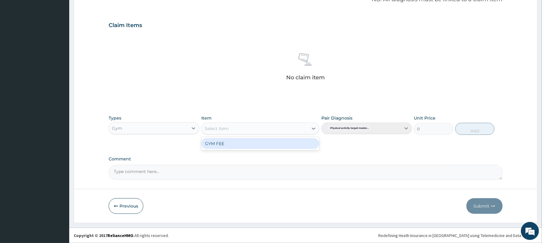
click at [294, 141] on div "GYM FEE" at bounding box center [260, 143] width 118 height 11
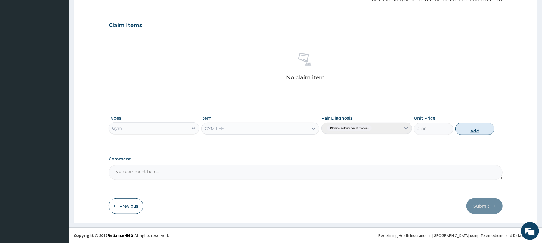
click at [464, 126] on button "Add" at bounding box center [474, 129] width 39 height 12
type input "0"
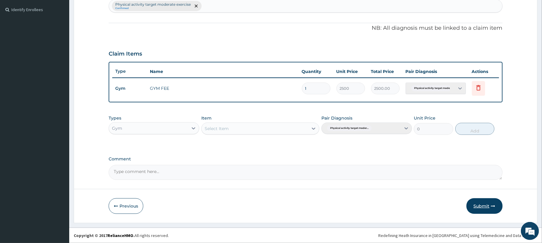
click at [488, 206] on button "Submit" at bounding box center [484, 206] width 36 height 16
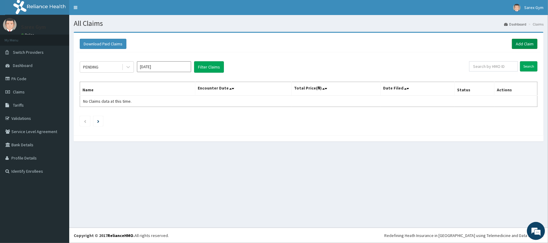
click at [515, 41] on link "Add Claim" at bounding box center [525, 44] width 26 height 10
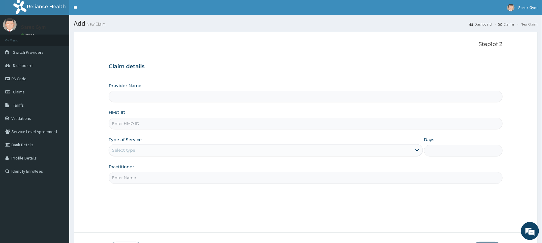
click at [135, 124] on input "HMO ID" at bounding box center [305, 124] width 393 height 12
type input "Sarex Gym"
type input "1"
type input "PAY/10286/A"
click at [129, 174] on input "Practitioner" at bounding box center [305, 178] width 393 height 12
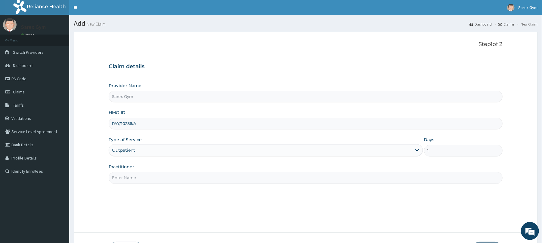
paste input "ABAYOMI"
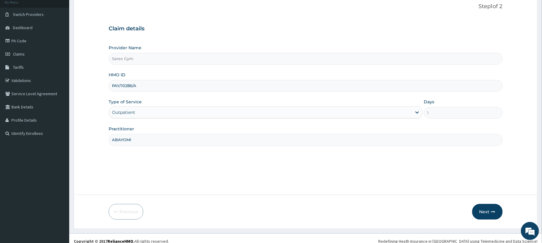
scroll to position [44, 0]
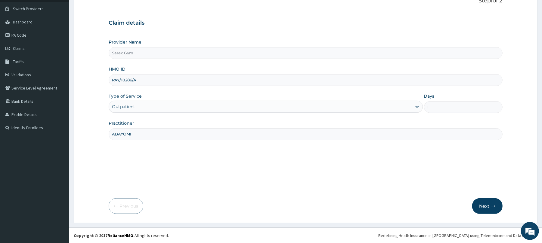
type input "ABAYOMI"
click at [488, 205] on button "Next" at bounding box center [487, 206] width 30 height 16
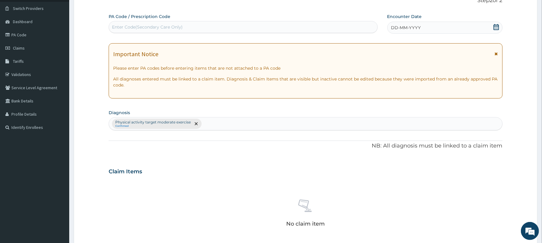
click at [143, 26] on div "Enter Code(Secondary Care Only)" at bounding box center [147, 27] width 71 height 6
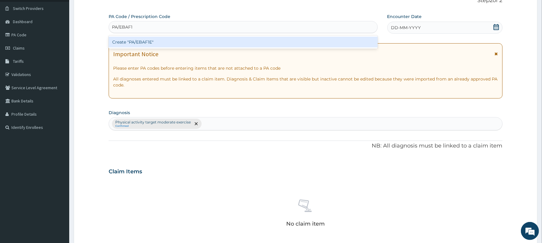
type input "PA/EBAF1E"
click at [155, 43] on div "Create "PA/EBAF1E"" at bounding box center [243, 42] width 269 height 11
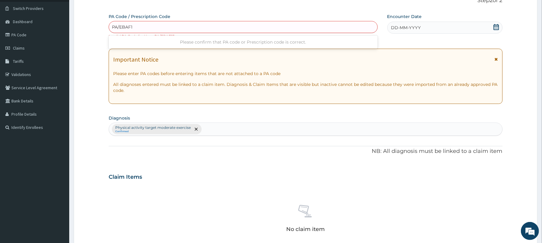
type input "PA/EBAF1C"
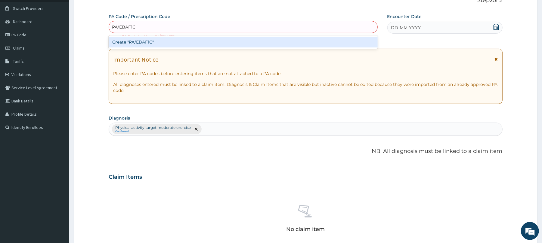
click at [158, 42] on div "Create "PA/EBAF1C"" at bounding box center [243, 42] width 269 height 11
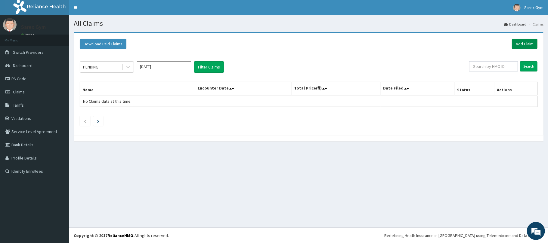
click at [528, 43] on link "Add Claim" at bounding box center [525, 44] width 26 height 10
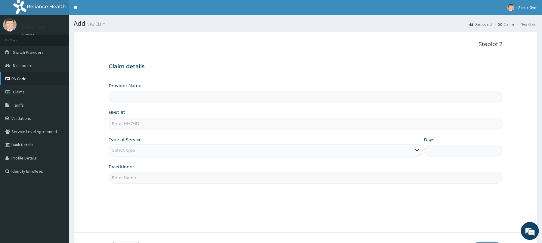
type input "Sarex Gym"
type input "1"
click at [120, 122] on input "HMO ID" at bounding box center [305, 124] width 393 height 12
type input "PAY/10285/A"
click at [129, 173] on input "Practitioner" at bounding box center [305, 178] width 393 height 12
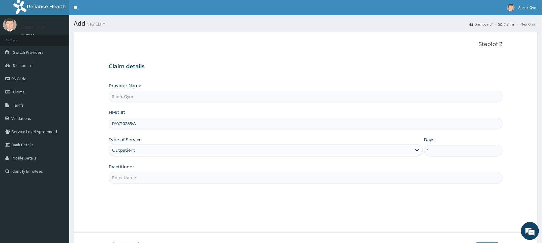
paste input "ABAYOMI"
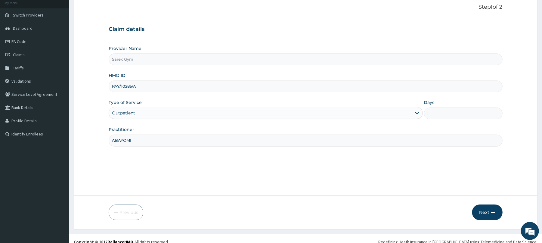
scroll to position [44, 0]
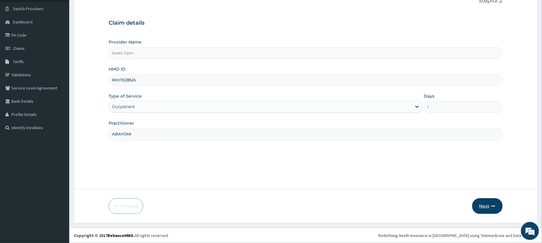
type input "ABAYOMI"
click at [486, 208] on button "Next" at bounding box center [487, 206] width 30 height 16
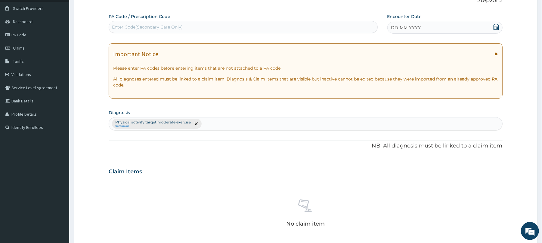
click at [122, 24] on div "Enter Code(Secondary Care Only)" at bounding box center [147, 27] width 71 height 6
type input "PA/1DD8B3"
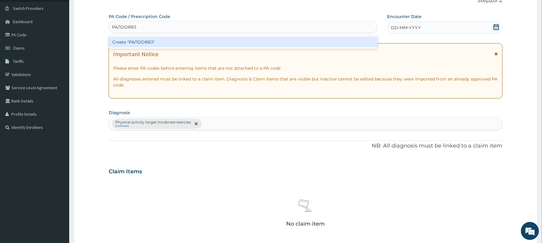
click at [161, 38] on div "Create "PA/1DD8B3"" at bounding box center [243, 42] width 269 height 11
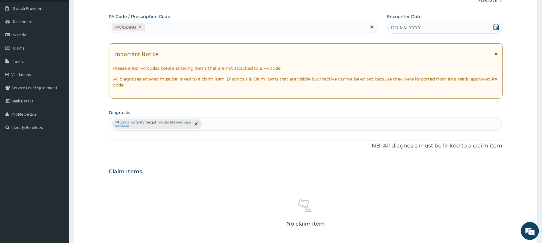
click at [494, 27] on icon at bounding box center [496, 27] width 6 height 6
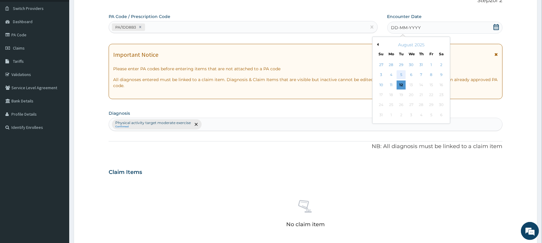
click at [401, 74] on div "5" at bounding box center [400, 75] width 9 height 9
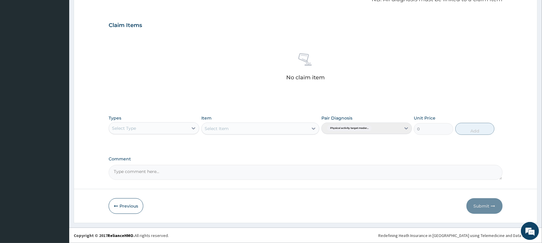
scroll to position [191, 0]
click at [192, 130] on icon at bounding box center [193, 128] width 6 height 6
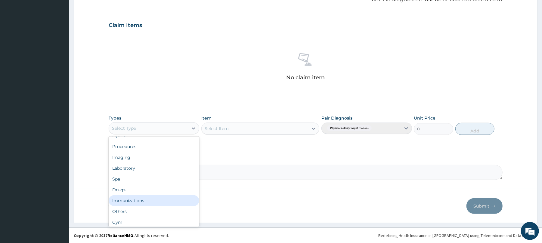
scroll to position [20, 0]
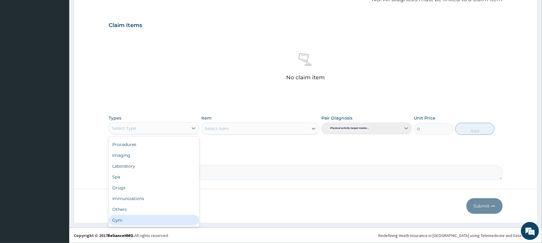
click at [151, 224] on div "Gym" at bounding box center [154, 220] width 91 height 11
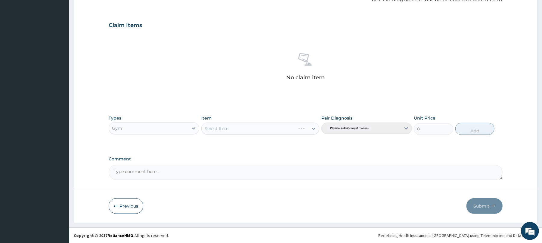
click at [311, 130] on div "Select Item" at bounding box center [260, 129] width 118 height 12
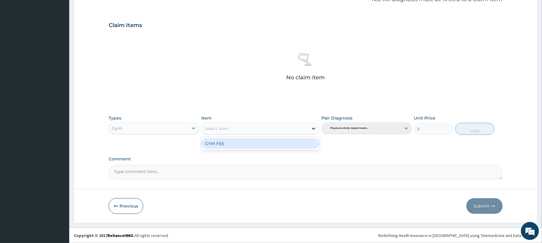
click at [313, 130] on icon at bounding box center [313, 129] width 6 height 6
click at [310, 144] on div "GYM FEE" at bounding box center [260, 143] width 118 height 11
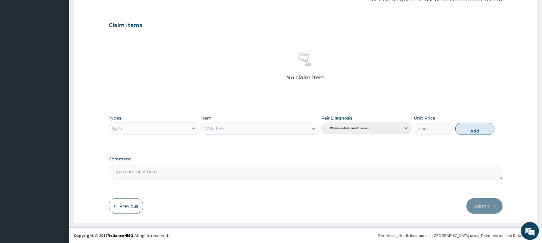
click at [479, 128] on button "Add" at bounding box center [474, 129] width 39 height 12
type input "0"
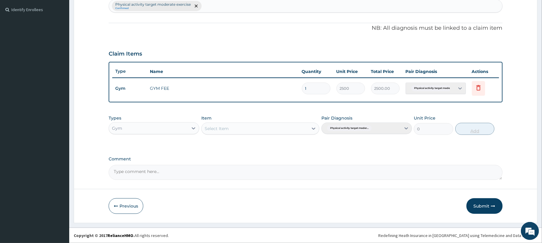
scroll to position [162, 0]
click at [482, 211] on button "Submit" at bounding box center [484, 206] width 36 height 16
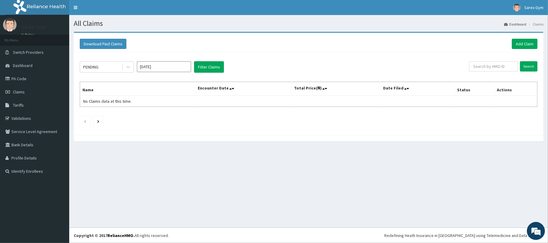
drag, startPoint x: 0, startPoint y: 0, endPoint x: 319, endPoint y: 170, distance: 361.1
click at [319, 170] on div "All Claims Dashboard Claims Download Paid Claims Add Claim × Note you can only …" at bounding box center [308, 121] width 478 height 213
